Goal: Find specific page/section: Find specific page/section

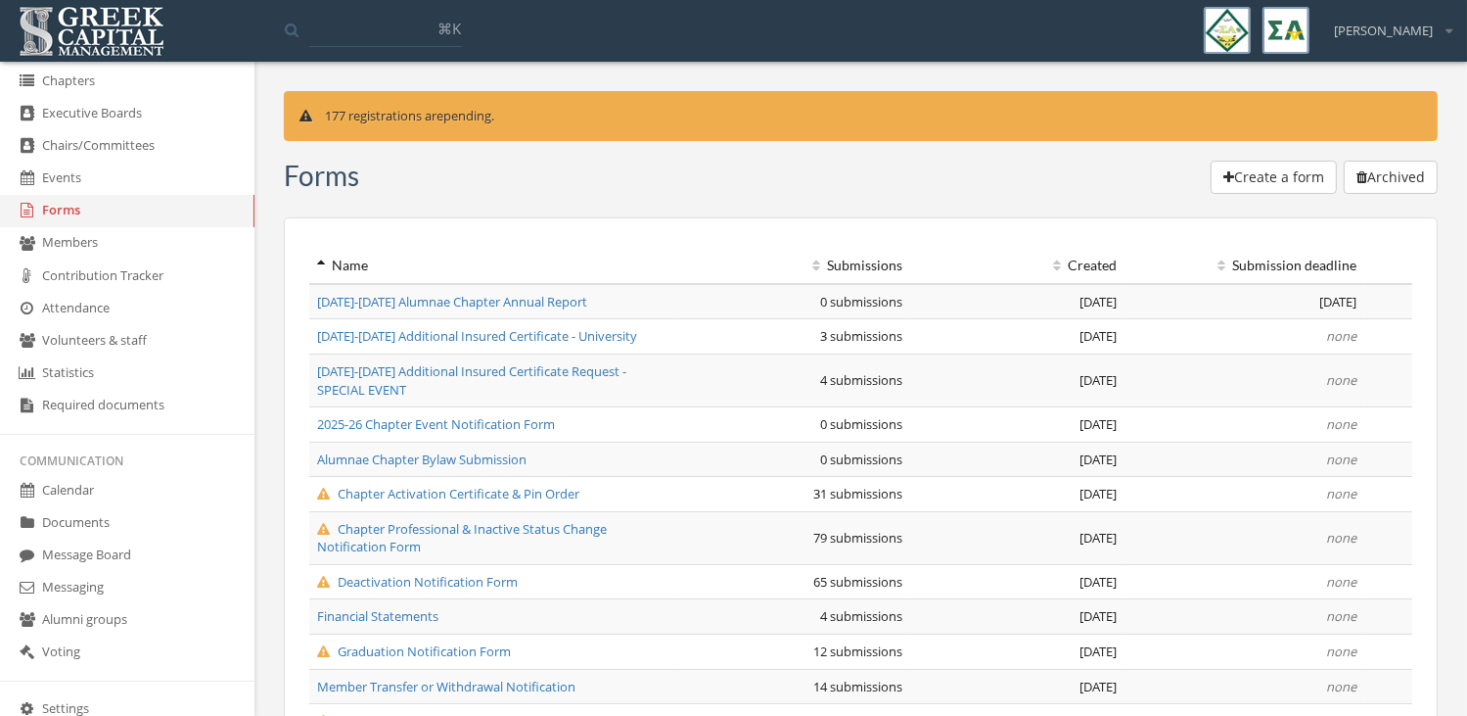
scroll to position [328, 0]
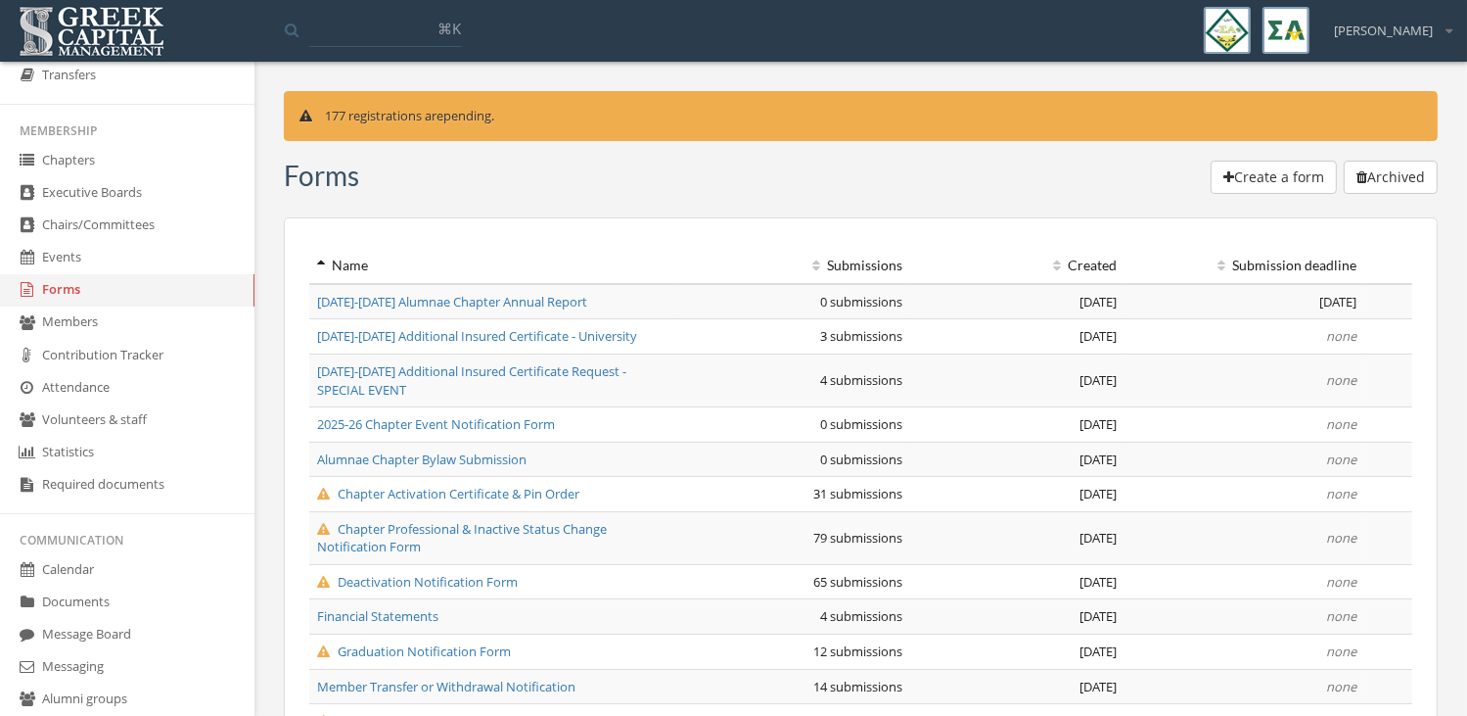
click at [110, 147] on link "Chapters" at bounding box center [127, 161] width 254 height 32
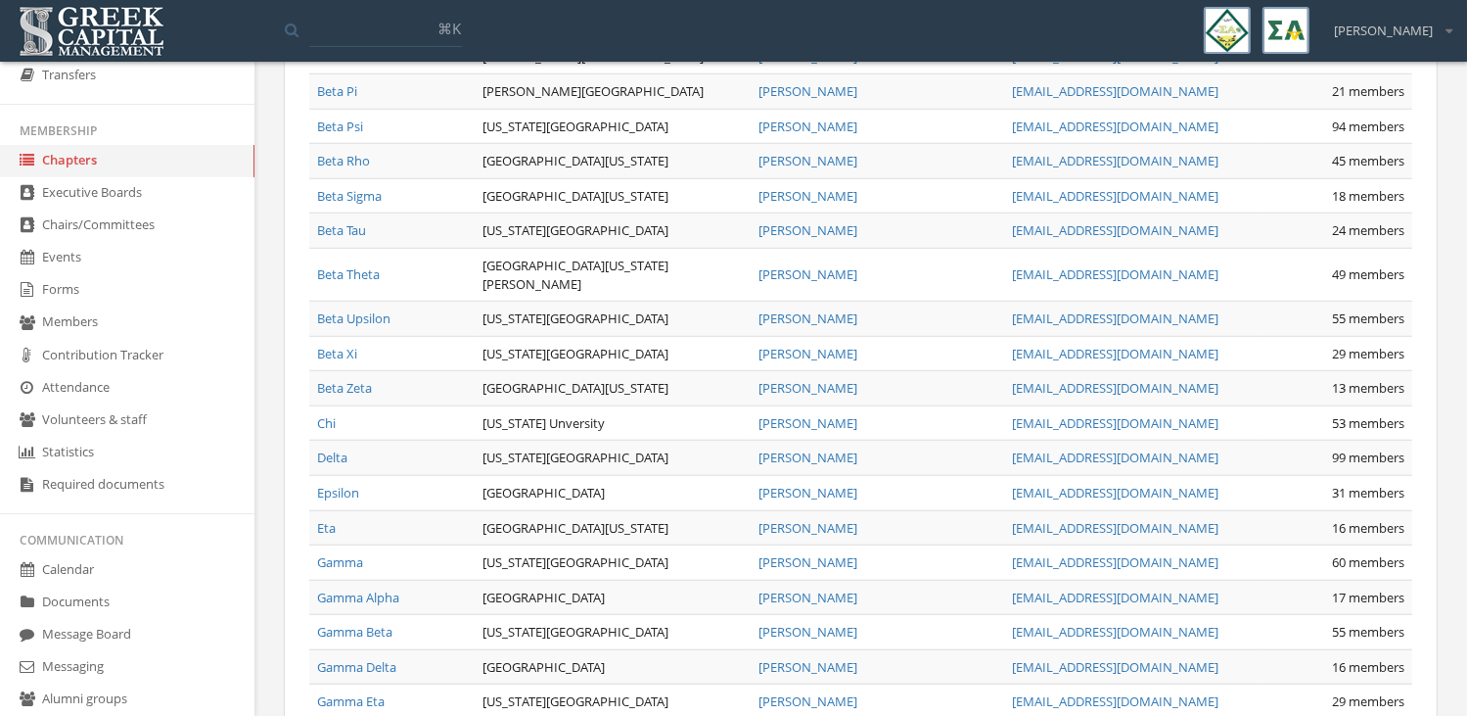
scroll to position [1748, 0]
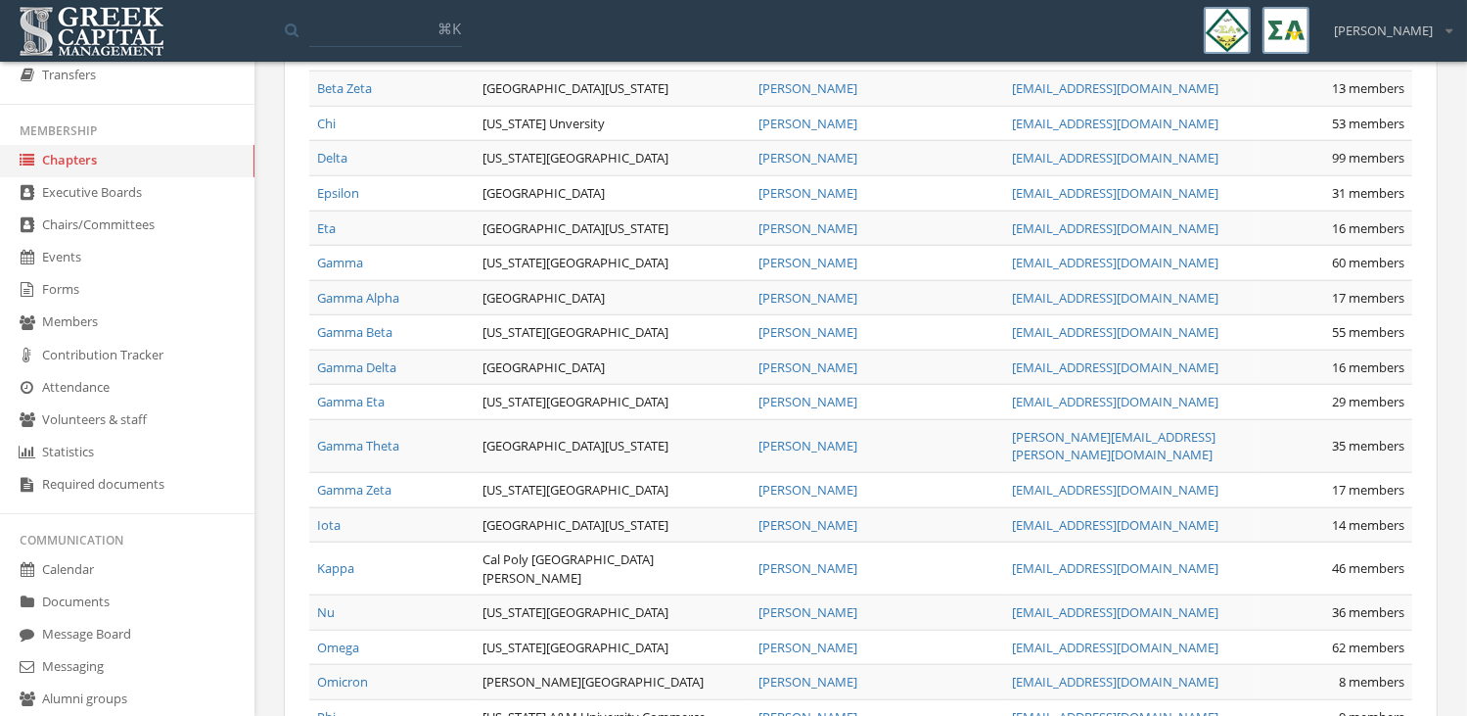
click at [370, 393] on link "Gamma Eta" at bounding box center [351, 402] width 68 height 18
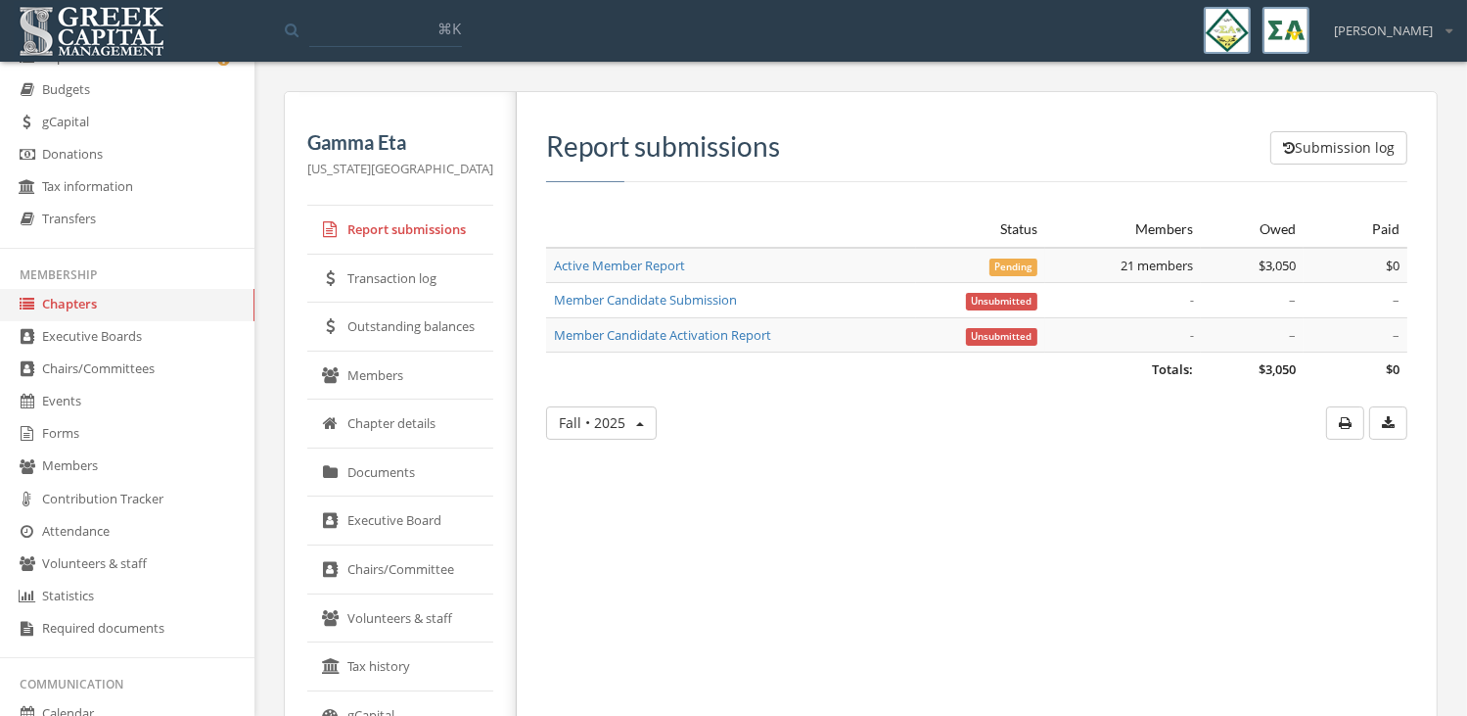
scroll to position [47, 0]
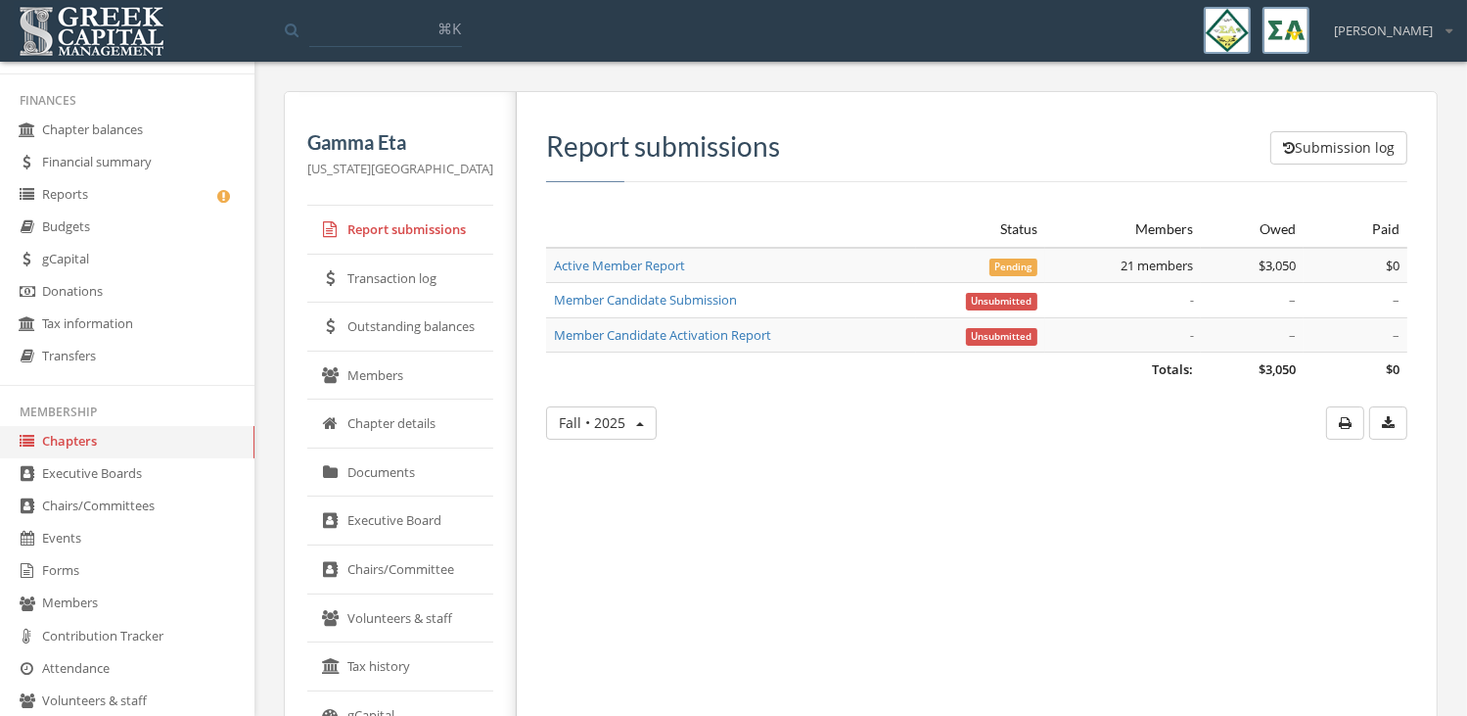
click at [125, 196] on link "Reports" at bounding box center [127, 195] width 254 height 32
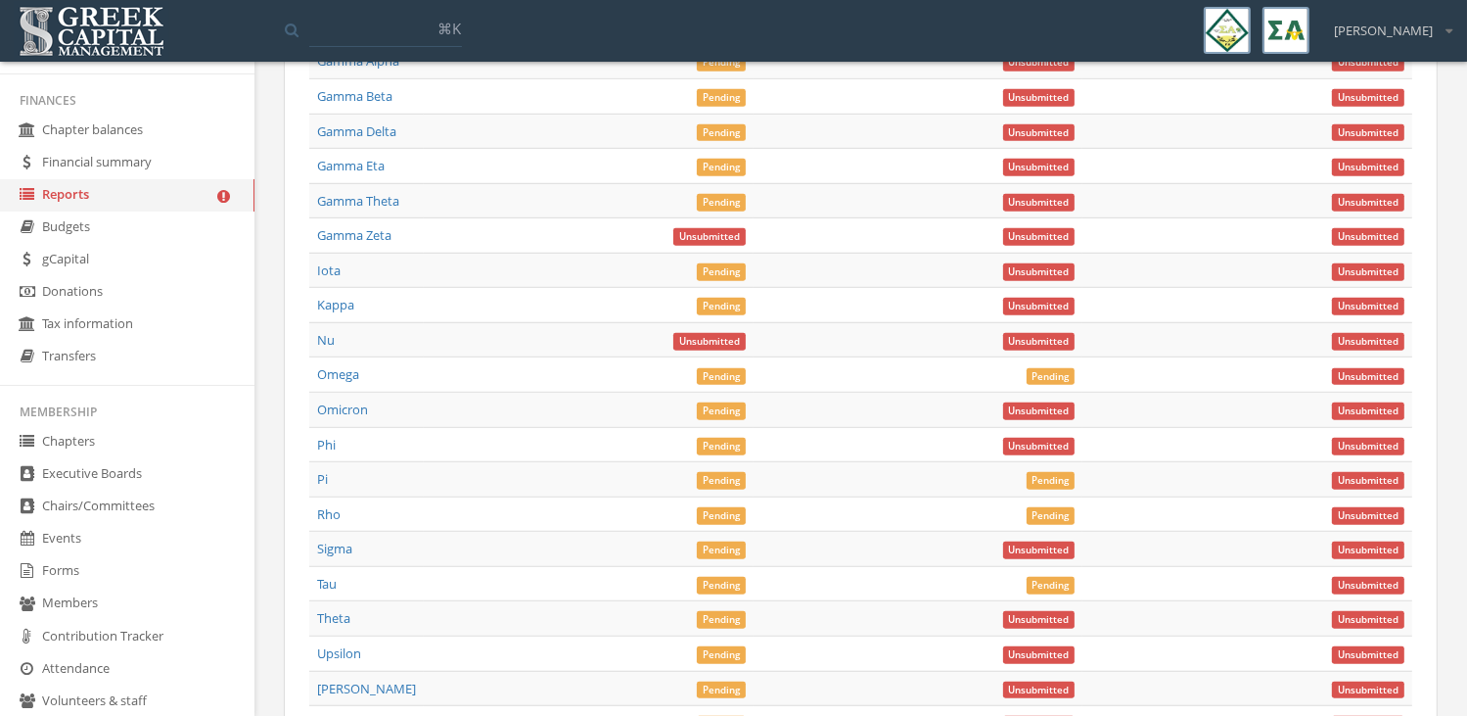
scroll to position [8563, 0]
click at [382, 156] on link "Gamma Eta" at bounding box center [351, 165] width 68 height 18
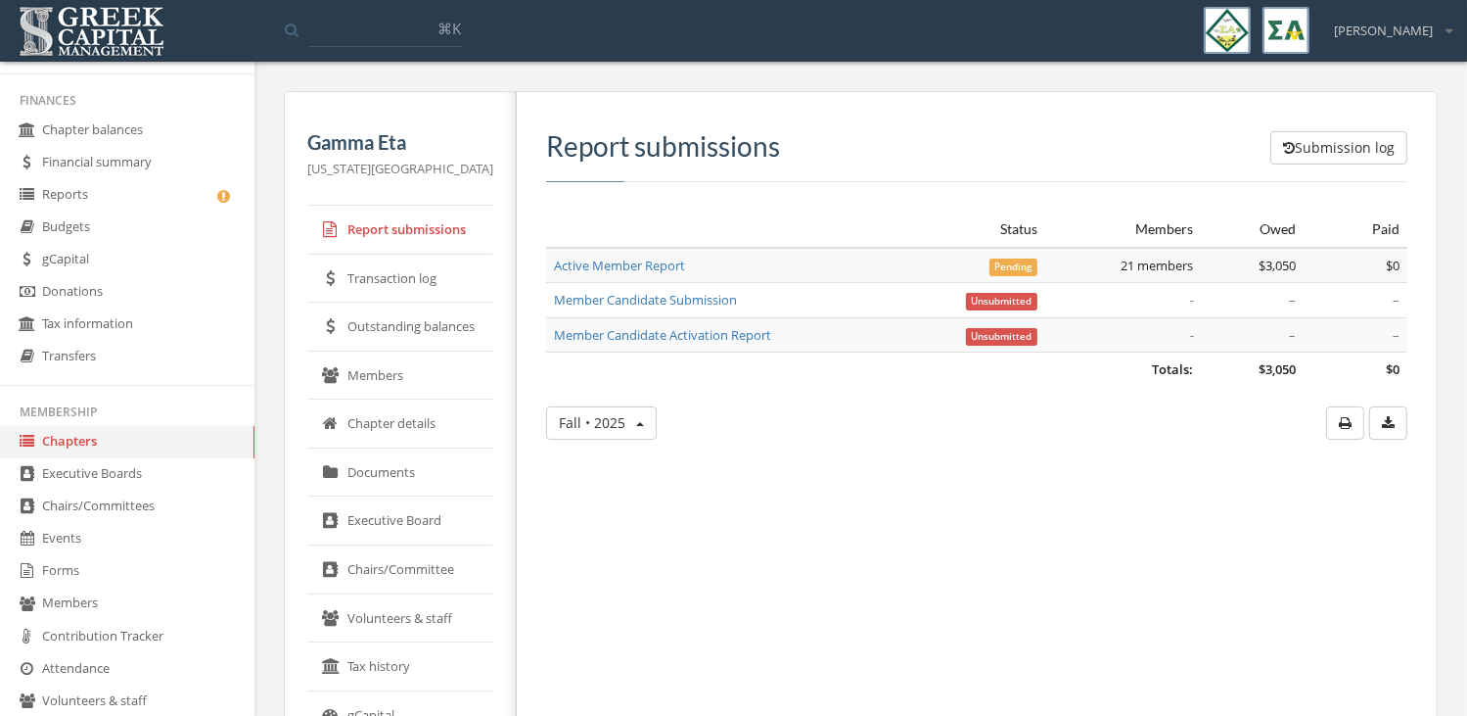
click at [582, 257] on link "Active Member Report" at bounding box center [619, 265] width 131 height 18
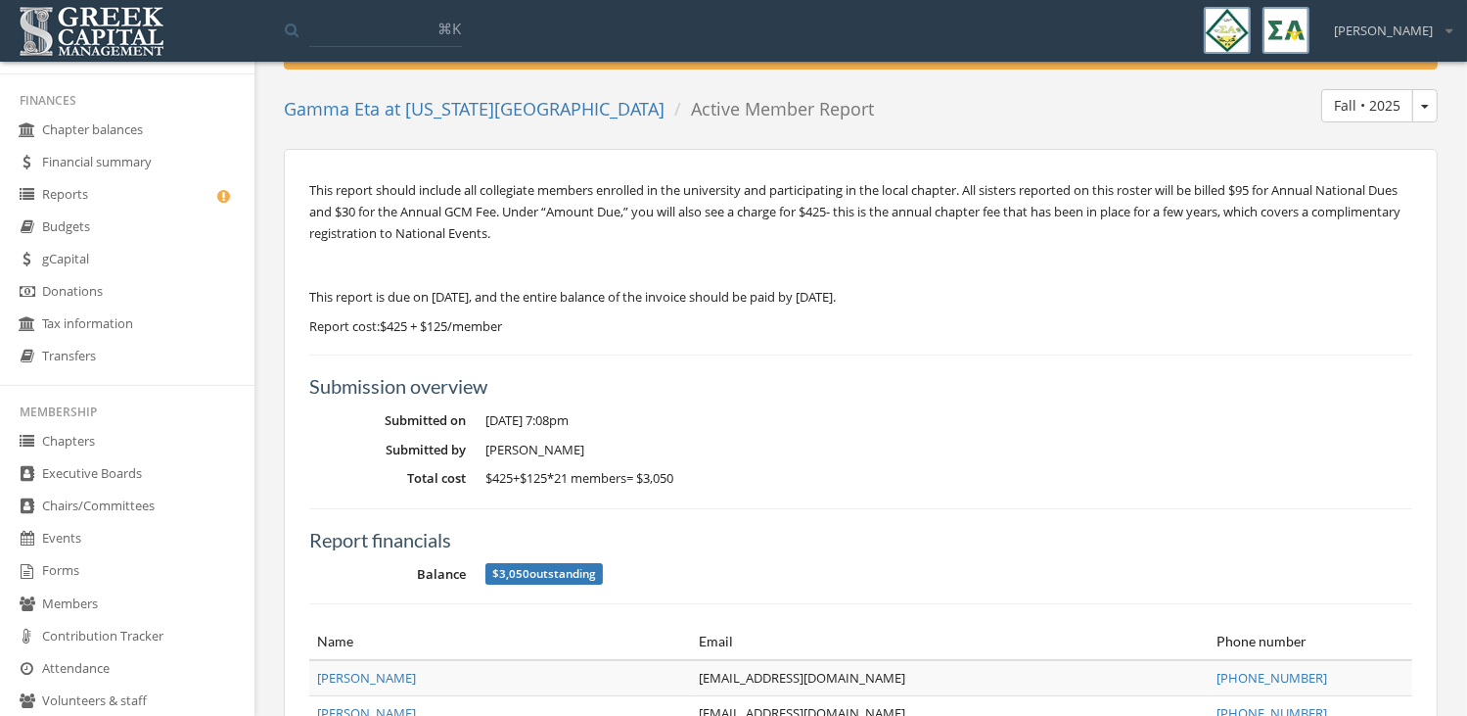
scroll to position [84, 0]
